Goal: Find specific page/section: Find specific page/section

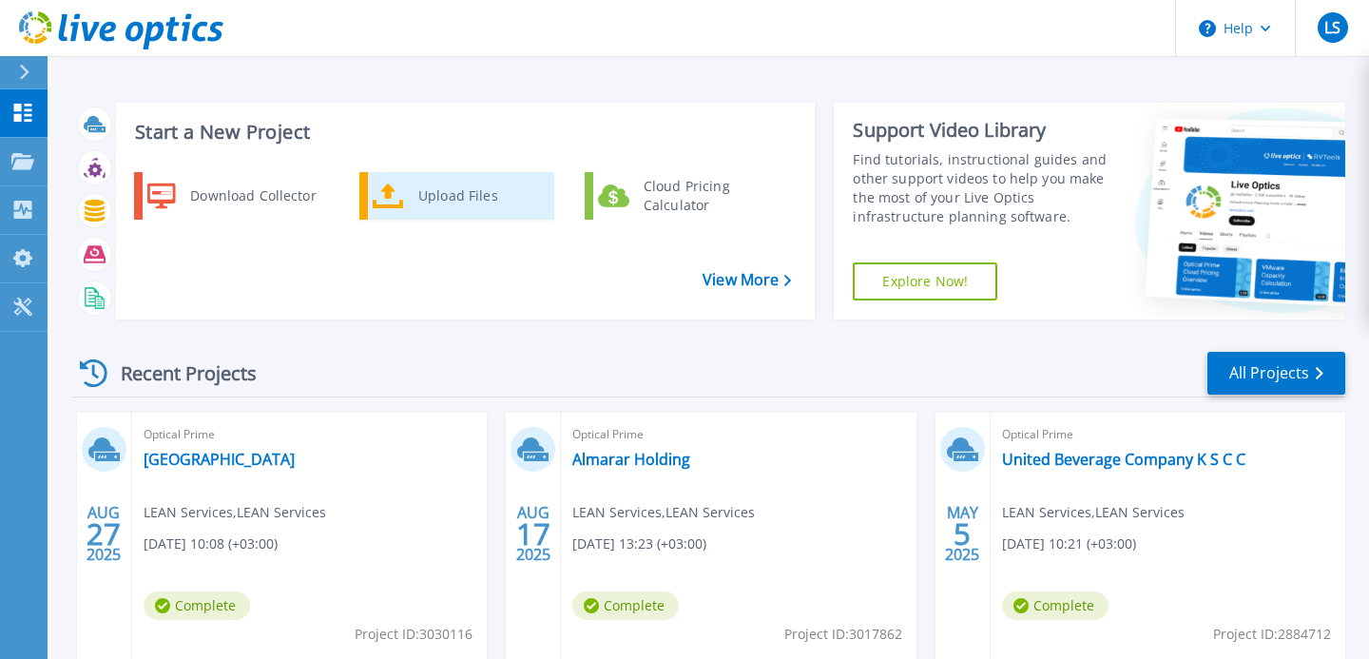
scroll to position [87, 0]
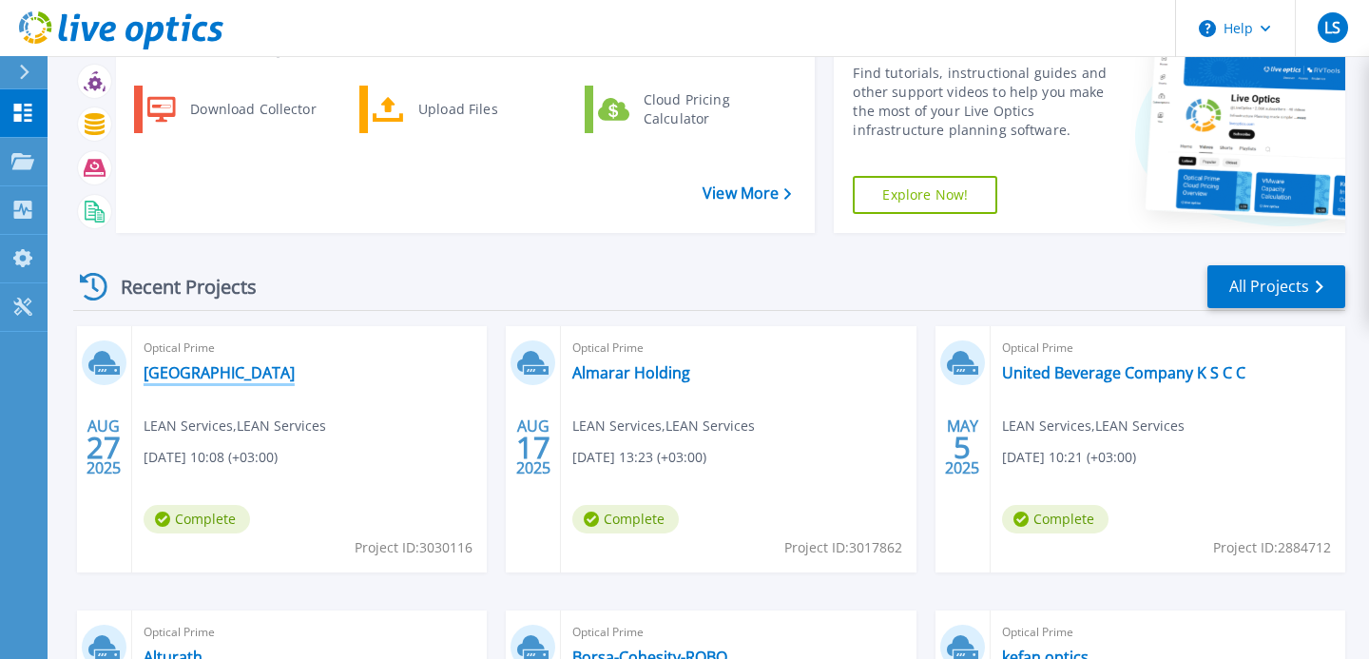
click at [219, 369] on link "[GEOGRAPHIC_DATA]" at bounding box center [219, 372] width 151 height 19
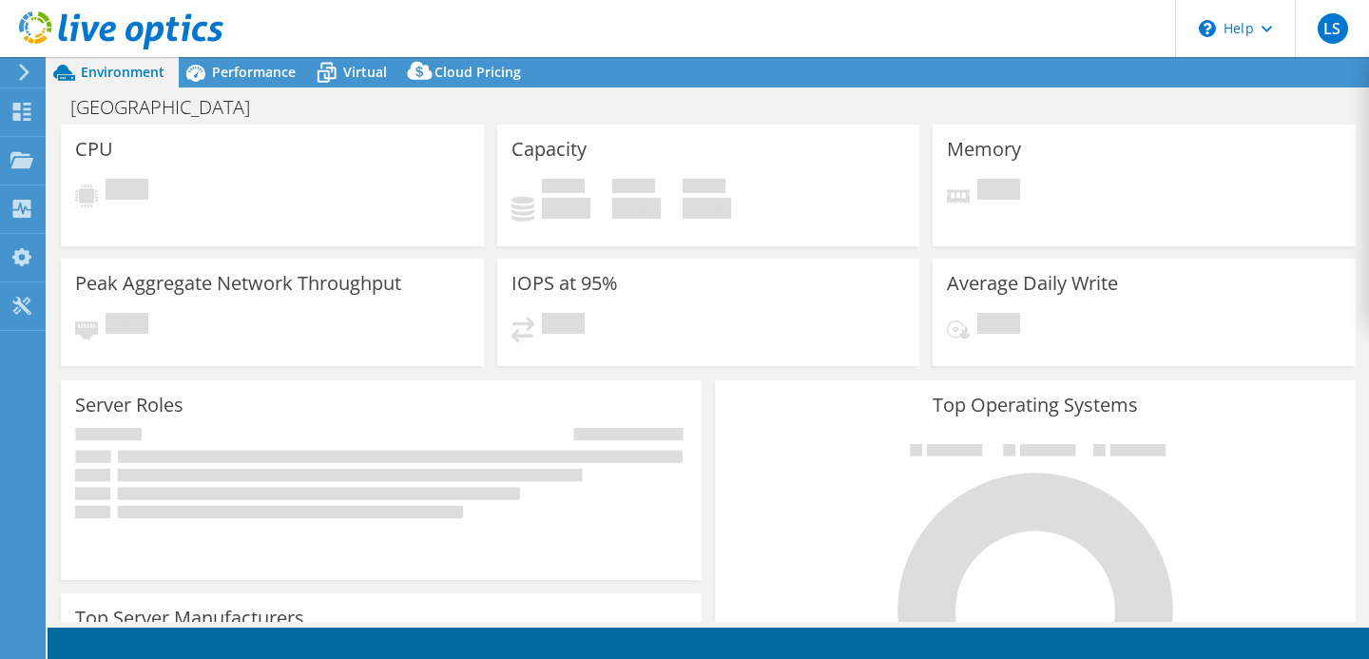
select select "USD"
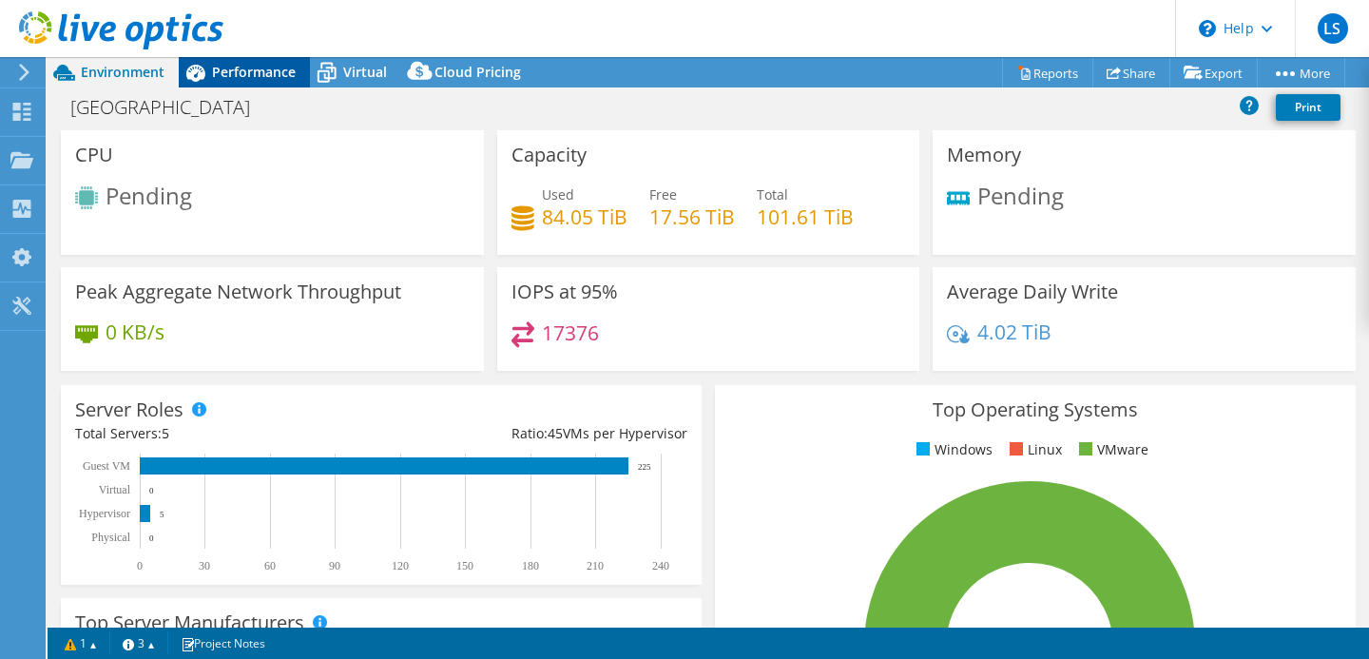
click at [253, 86] on div "Performance" at bounding box center [244, 72] width 131 height 30
